Goal: Task Accomplishment & Management: Manage account settings

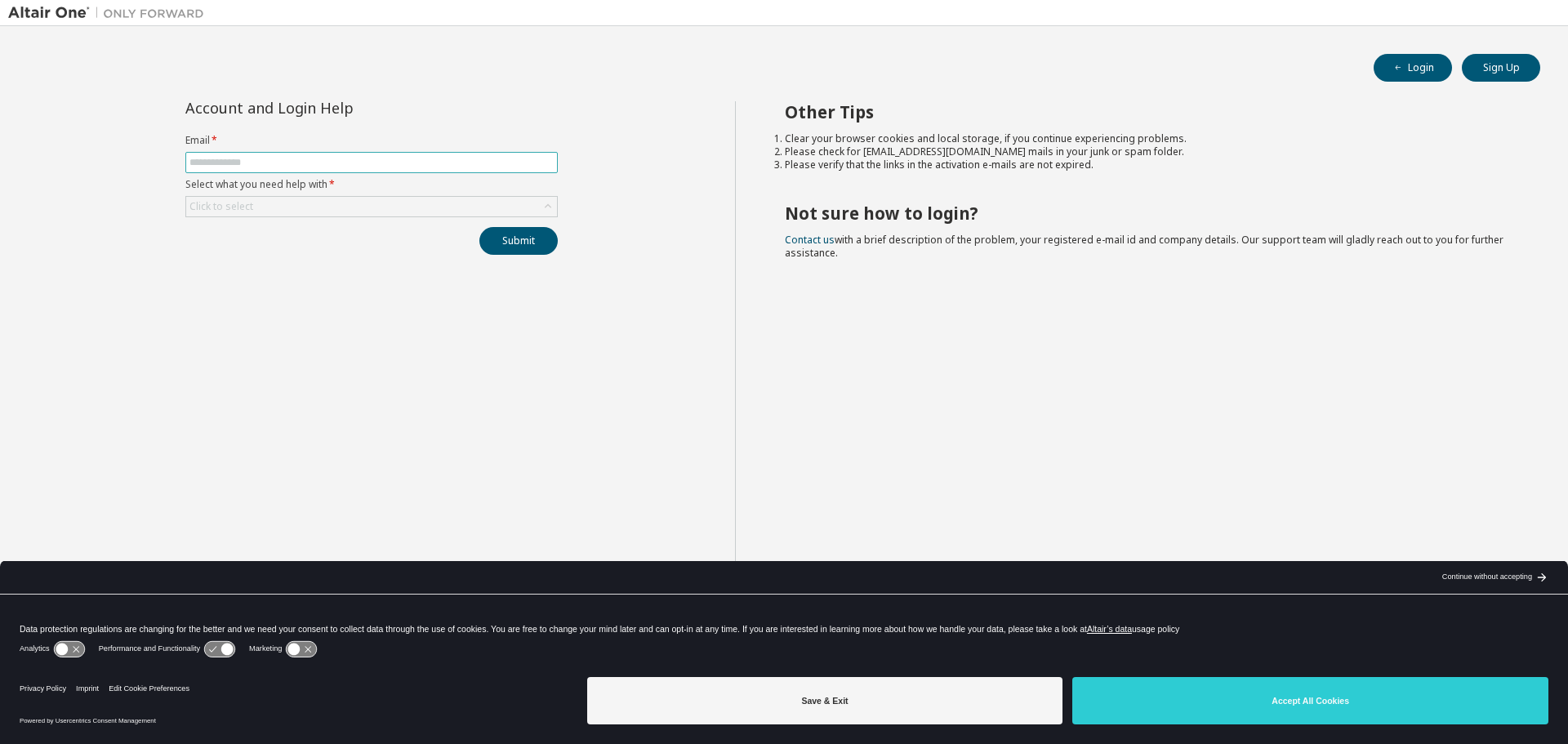
click at [350, 164] on input "text" at bounding box center [372, 162] width 364 height 13
type input "**********"
click at [294, 203] on div "Click to select" at bounding box center [371, 206] width 371 height 20
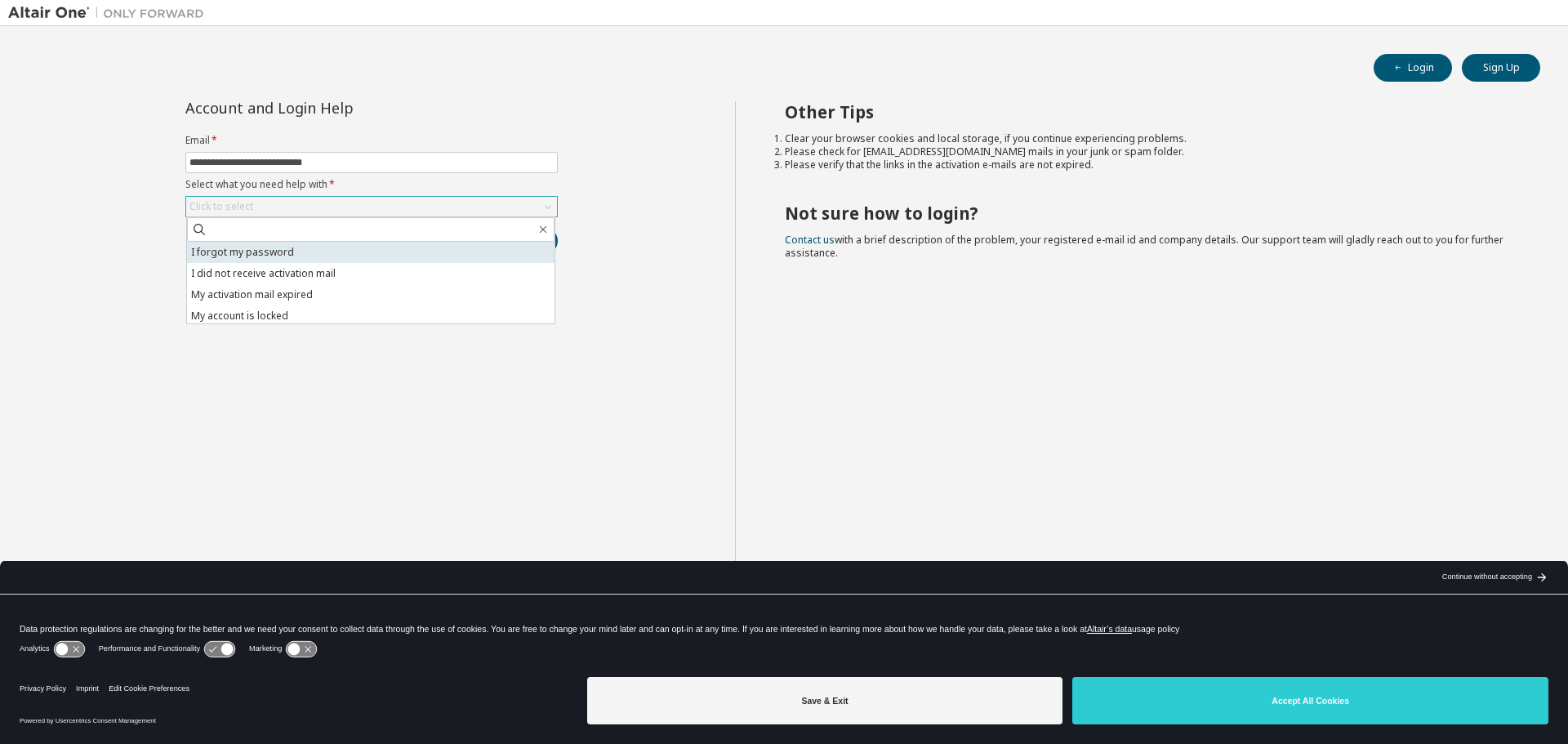
click at [294, 254] on li "I forgot my password" at bounding box center [370, 252] width 367 height 21
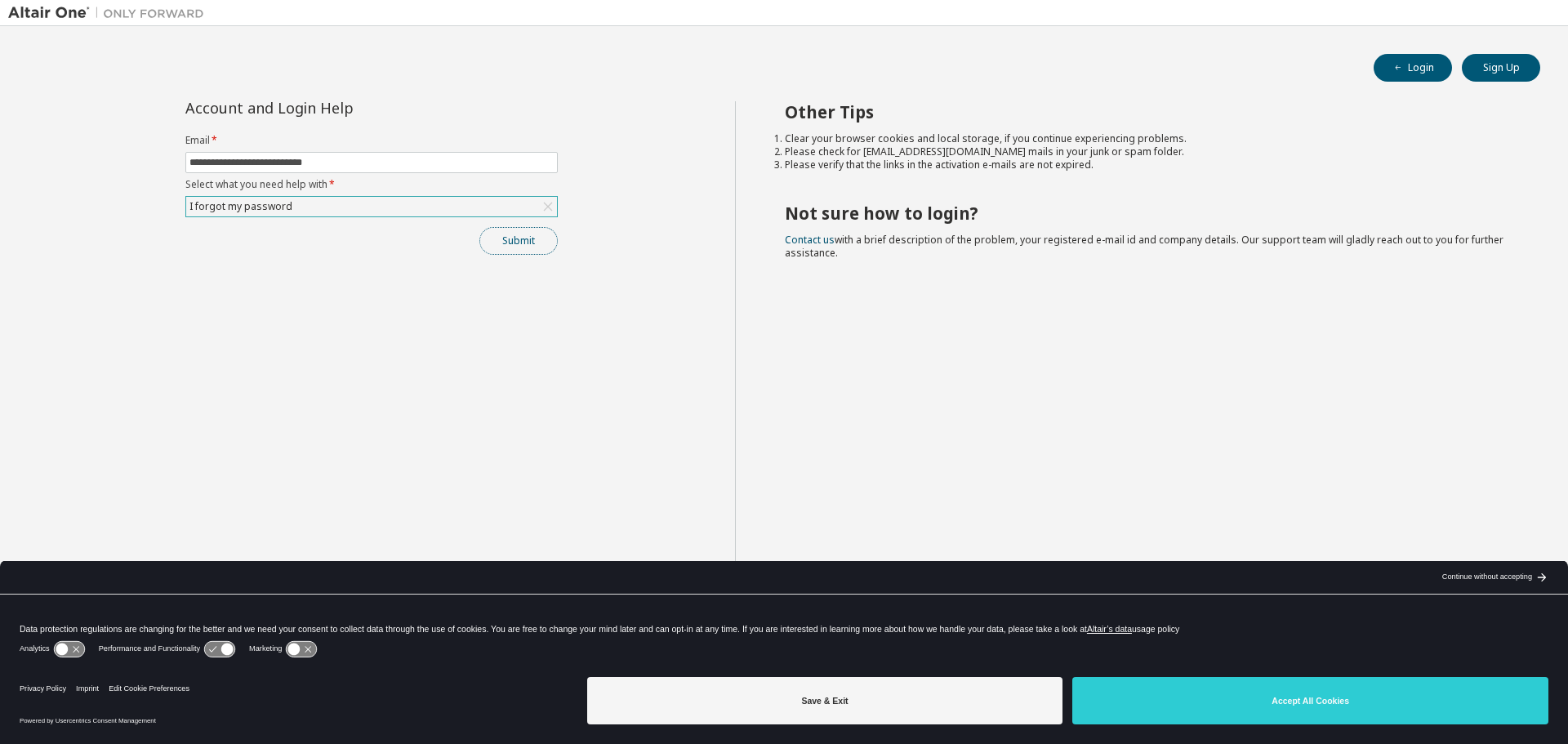
click at [518, 243] on button "Submit" at bounding box center [518, 240] width 79 height 28
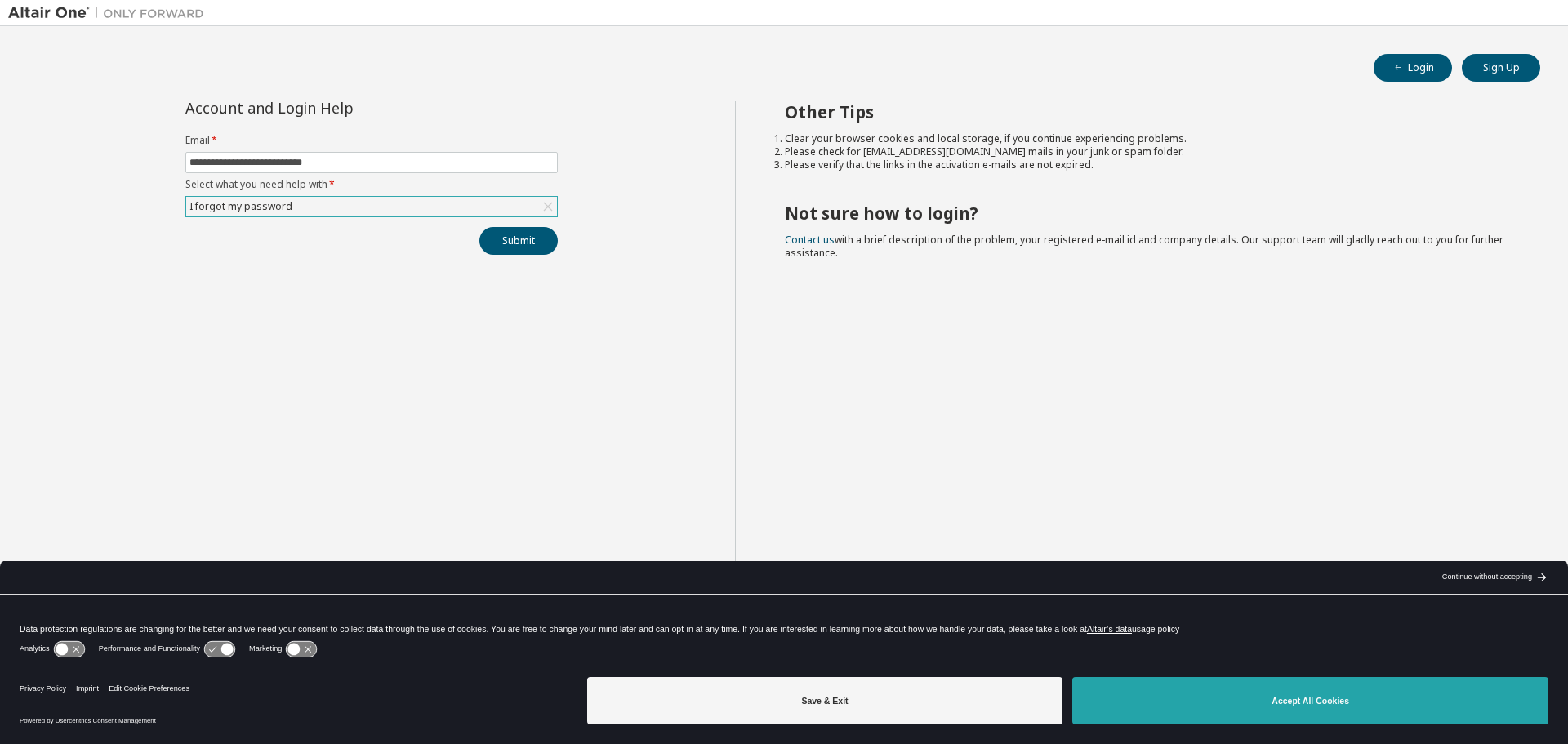
click at [1201, 707] on button "Accept All Cookies" at bounding box center [1311, 700] width 476 height 47
